Goal: Obtain resource: Download file/media

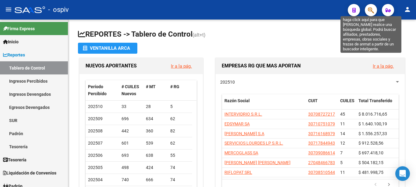
click at [370, 12] on icon "button" at bounding box center [371, 10] width 6 height 7
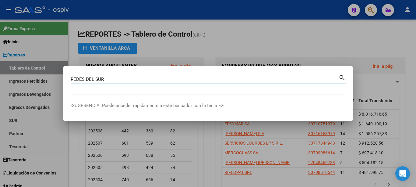
type input "REDES DEL SUR"
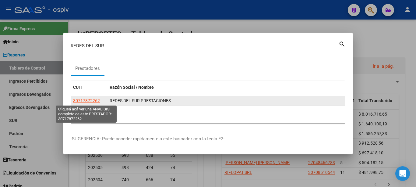
click at [94, 102] on span "30717872262" at bounding box center [86, 100] width 27 height 5
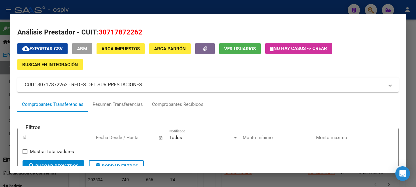
scroll to position [30, 0]
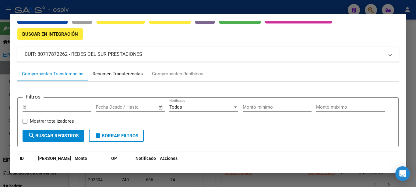
click at [126, 76] on div "Resumen Transferencias" at bounding box center [118, 73] width 50 height 7
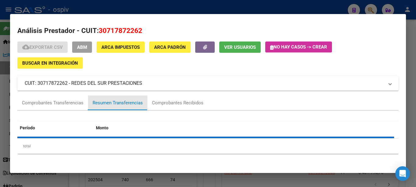
scroll to position [0, 0]
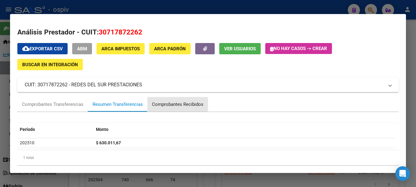
click at [166, 101] on div "Comprobantes Recibidos" at bounding box center [177, 104] width 51 height 7
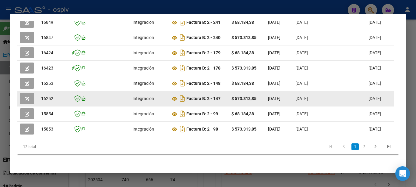
scroll to position [159, 0]
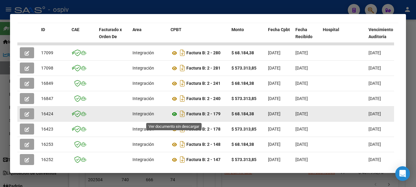
click at [175, 118] on icon at bounding box center [175, 113] width 8 height 7
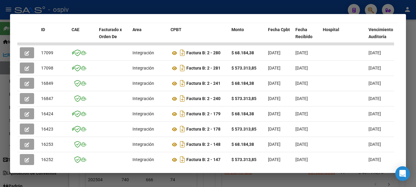
click at [304, 9] on div at bounding box center [208, 93] width 416 height 187
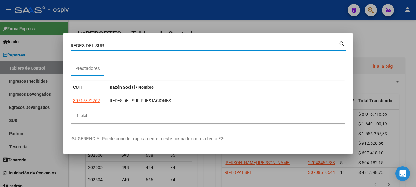
drag, startPoint x: 183, startPoint y: 46, endPoint x: 0, endPoint y: 50, distance: 183.1
click at [0, 50] on div "REDES DEL SUR Buscar (apellido, dni, cuil, nro traspaso, cuit, obra social) sea…" at bounding box center [208, 93] width 416 height 187
type input "[PERSON_NAME]"
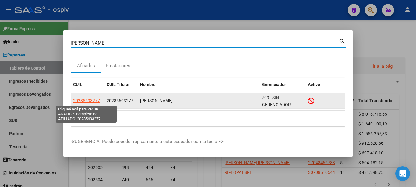
click at [96, 100] on span "20285693277" at bounding box center [86, 100] width 27 height 5
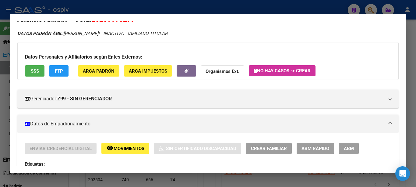
scroll to position [0, 0]
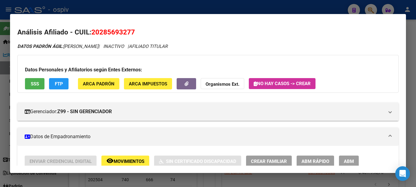
click at [137, 8] on div at bounding box center [208, 93] width 416 height 187
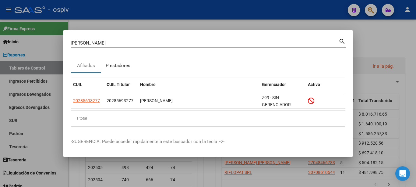
click at [117, 68] on div "Prestadores" at bounding box center [118, 65] width 25 height 7
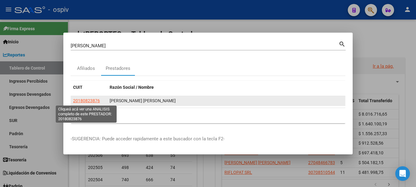
click at [97, 101] on span "20180823876" at bounding box center [86, 100] width 27 height 5
type textarea "20180823876"
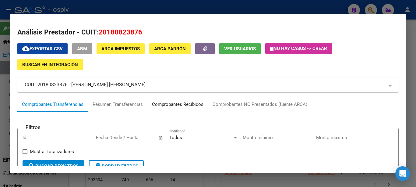
click at [193, 103] on div "Comprobantes Recibidos" at bounding box center [177, 104] width 51 height 7
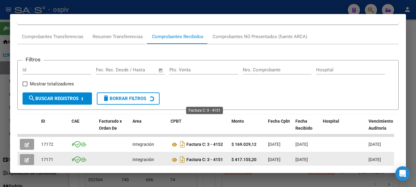
scroll to position [159, 0]
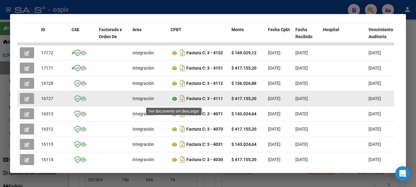
click at [175, 101] on icon at bounding box center [175, 98] width 8 height 7
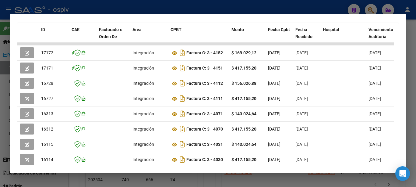
click at [289, 5] on div at bounding box center [208, 93] width 416 height 187
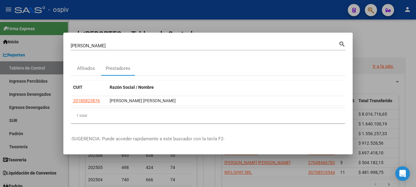
click at [286, 23] on div at bounding box center [208, 93] width 416 height 187
